Goal: Task Accomplishment & Management: Manage account settings

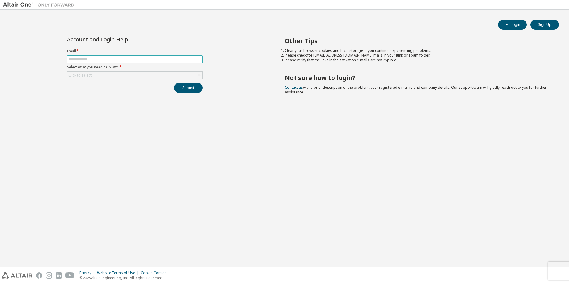
click at [85, 58] on input "text" at bounding box center [134, 59] width 133 height 5
type input "**********"
click at [195, 91] on button "Submit" at bounding box center [188, 88] width 29 height 10
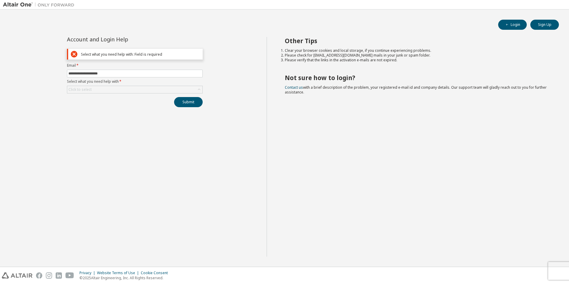
click at [103, 53] on div "Select what you need help with: Field is required" at bounding box center [140, 54] width 119 height 4
drag, startPoint x: 103, startPoint y: 53, endPoint x: 93, endPoint y: 87, distance: 35.7
click at [93, 87] on div "Click to select" at bounding box center [134, 89] width 135 height 7
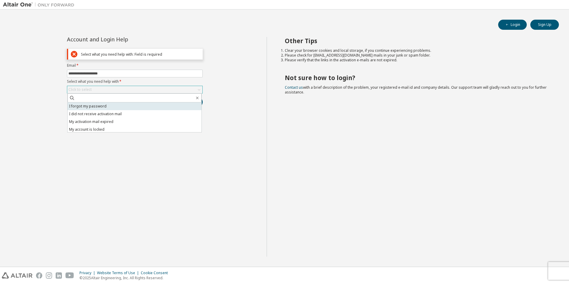
click at [123, 109] on li "I forgot my password" at bounding box center [135, 106] width 134 height 8
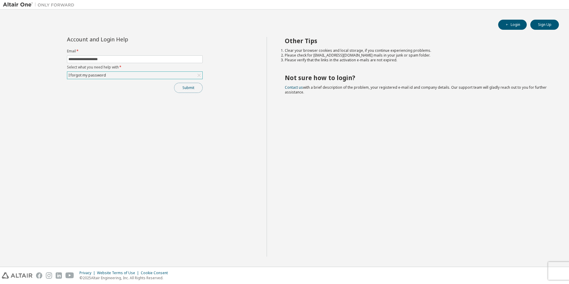
click at [189, 88] on button "Submit" at bounding box center [188, 88] width 29 height 10
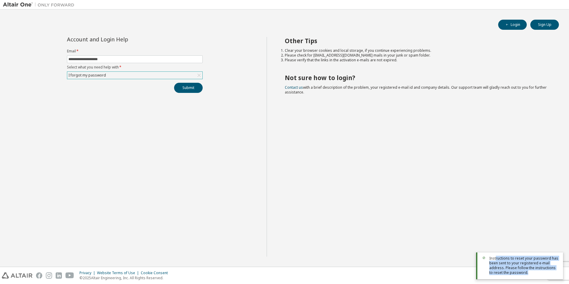
drag, startPoint x: 495, startPoint y: 260, endPoint x: 529, endPoint y: 276, distance: 36.6
click at [529, 276] on div "Instructions to reset your password has been sent to your registered e-mail add…" at bounding box center [519, 265] width 87 height 27
drag, startPoint x: 529, startPoint y: 276, endPoint x: 517, endPoint y: 276, distance: 11.3
click at [529, 272] on span "Instructions to reset your password has been sent to your registered e-mail add…" at bounding box center [523, 265] width 69 height 19
